Goal: Feedback & Contribution: Submit feedback/report problem

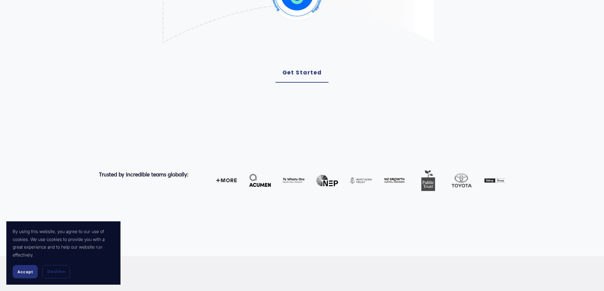
scroll to position [274, 0]
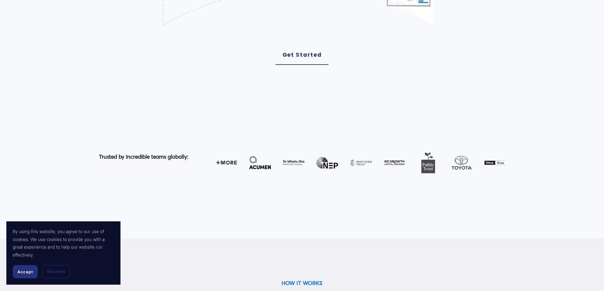
click at [28, 270] on span "Accept" at bounding box center [25, 272] width 16 height 5
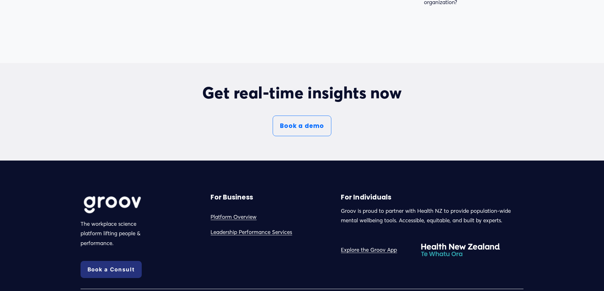
scroll to position [3611, 0]
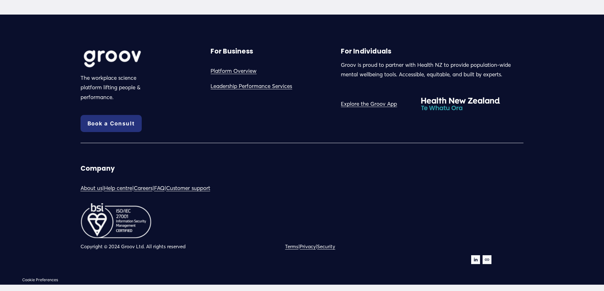
click at [89, 191] on link "About us" at bounding box center [92, 189] width 22 height 10
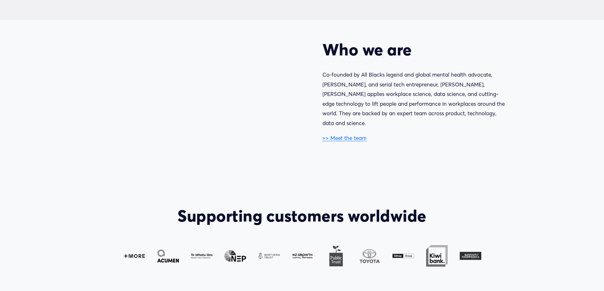
scroll to position [373, 0]
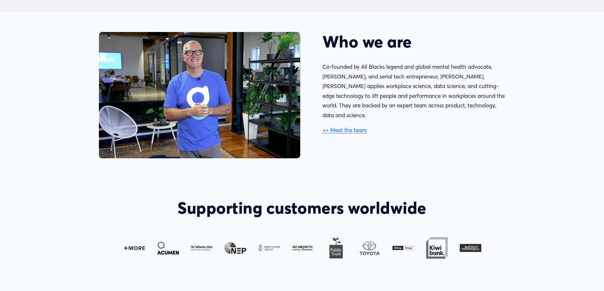
click at [346, 127] on link ">> Meet the team" at bounding box center [344, 130] width 44 height 7
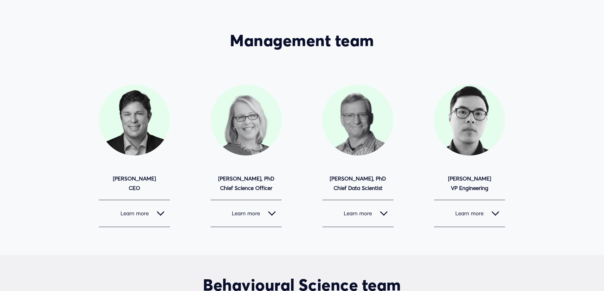
scroll to position [63, 0]
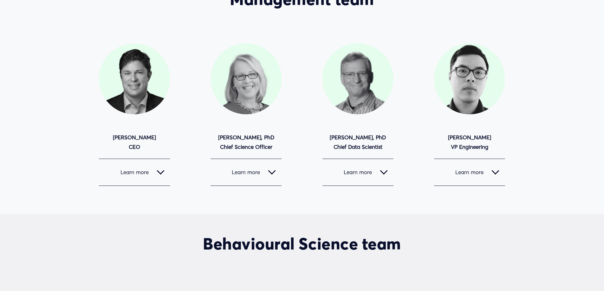
click at [158, 171] on div at bounding box center [161, 171] width 8 height 8
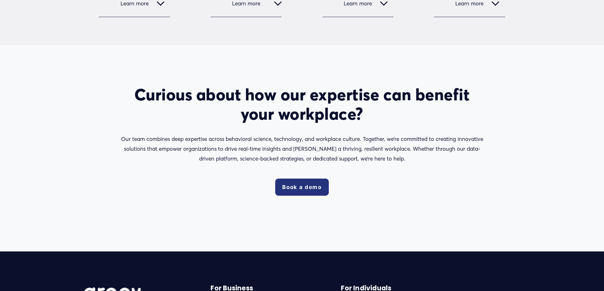
scroll to position [1555, 0]
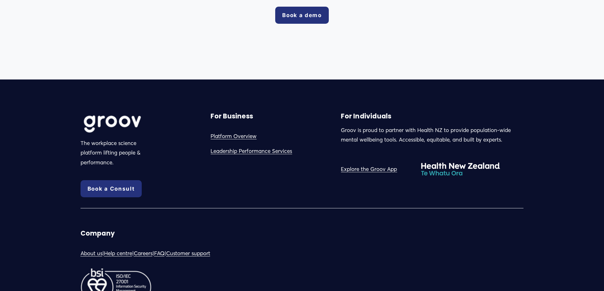
click at [197, 249] on link "Customer support" at bounding box center [188, 254] width 44 height 10
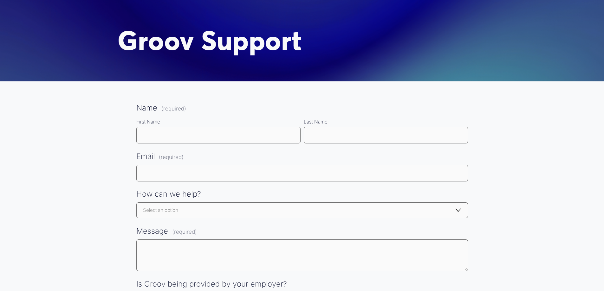
scroll to position [63, 0]
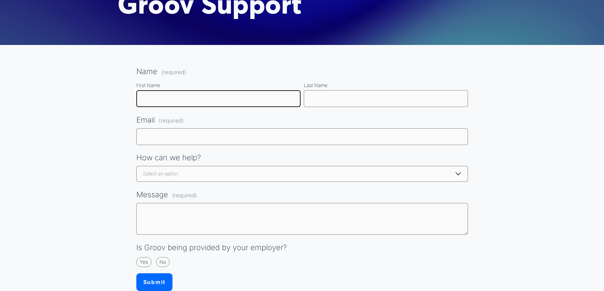
drag, startPoint x: 159, startPoint y: 101, endPoint x: 166, endPoint y: 103, distance: 7.1
click at [159, 101] on input "First Name" at bounding box center [218, 98] width 164 height 17
type input "Sanjay"
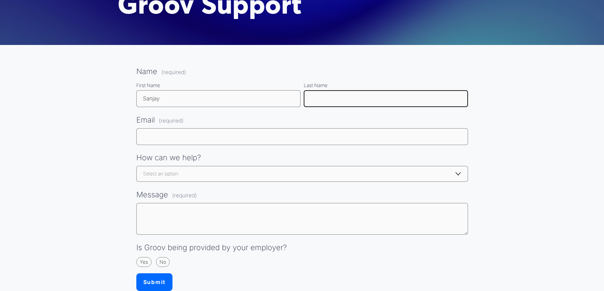
type input "Sanjay"
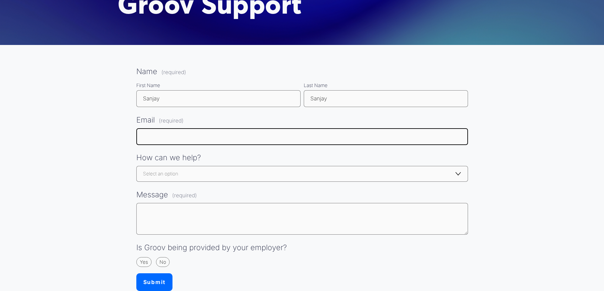
type input "paul.arvind@mail1.ibeconferences.com"
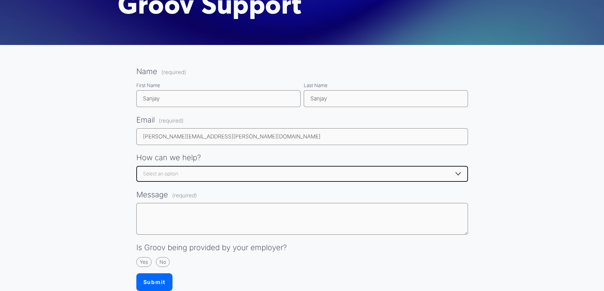
click at [219, 175] on select "Select an option Select an option Getting started - I can't register / create a…" at bounding box center [302, 174] width 332 height 16
select select "General enquiry"
click at [136, 166] on select "Select an option Select an option Getting started - I can't register / create a…" at bounding box center [302, 174] width 332 height 16
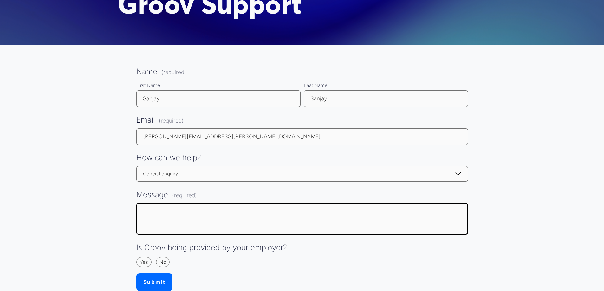
click at [201, 215] on textarea "Message (required)" at bounding box center [302, 219] width 332 height 32
click at [164, 219] on textarea "Message (required)" at bounding box center [302, 219] width 332 height 32
paste textarea "Hi Team Marketing, this is regarding the upcoming Wellness Conference in Gulf. …"
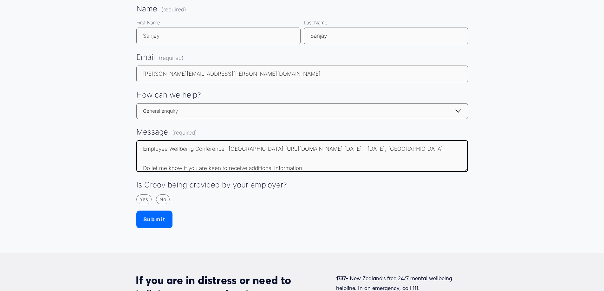
scroll to position [127, 0]
type textarea "Hi Team Marketing, this is regarding the upcoming Wellness Conference in Gulf. …"
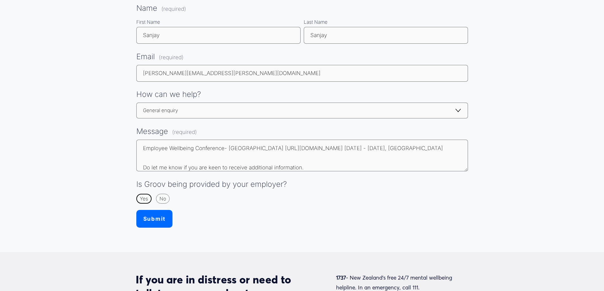
click at [143, 198] on input "Yes" at bounding box center [143, 199] width 4 height 4
radio input "true"
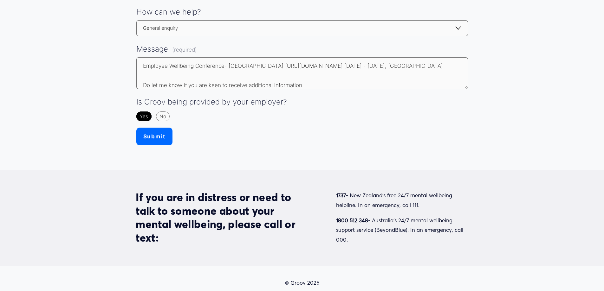
scroll to position [219, 0]
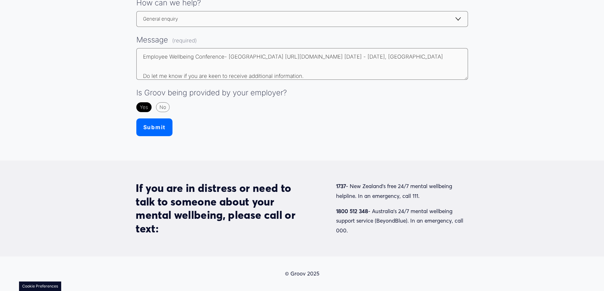
click at [142, 125] on button "Submit Submit" at bounding box center [154, 128] width 36 height 18
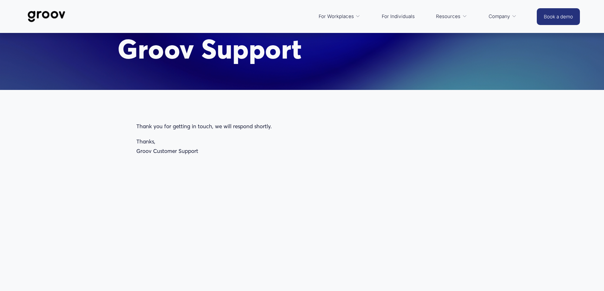
scroll to position [15, 0]
